Goal: Browse casually

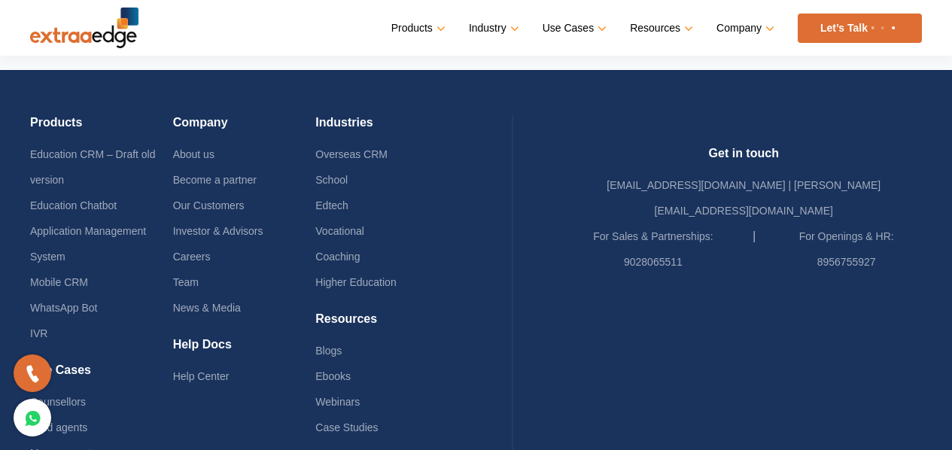
scroll to position [3823, 0]
